Goal: Transaction & Acquisition: Purchase product/service

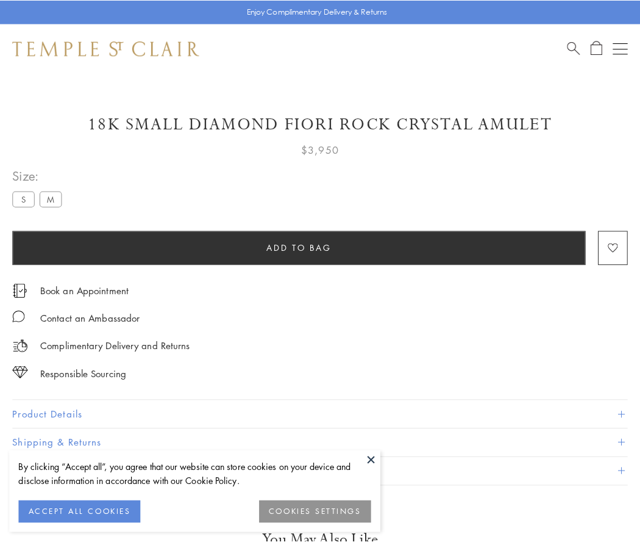
scroll to position [38, 0]
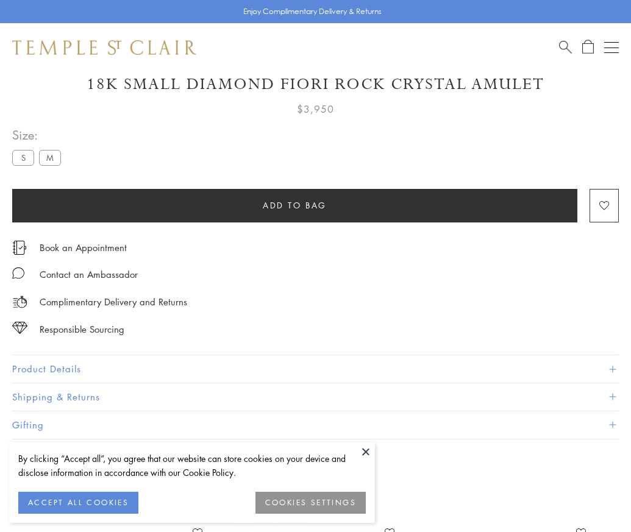
click at [295, 205] on span "Add to bag" at bounding box center [295, 205] width 64 height 13
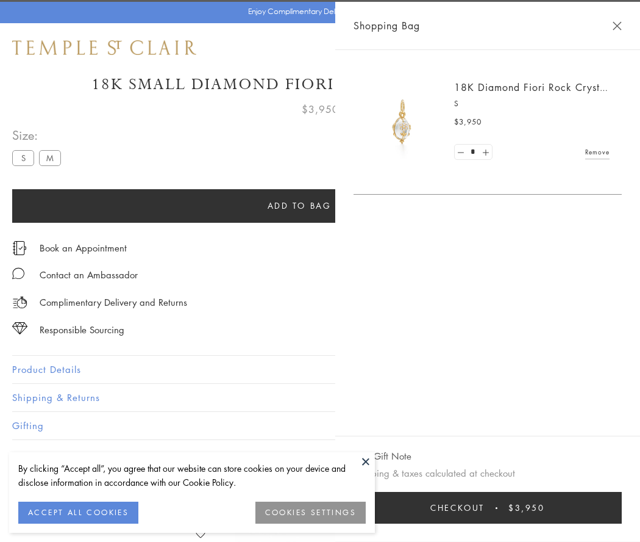
click at [614, 507] on button "Checkout $3,950" at bounding box center [488, 508] width 268 height 32
